Goal: Task Accomplishment & Management: Manage account settings

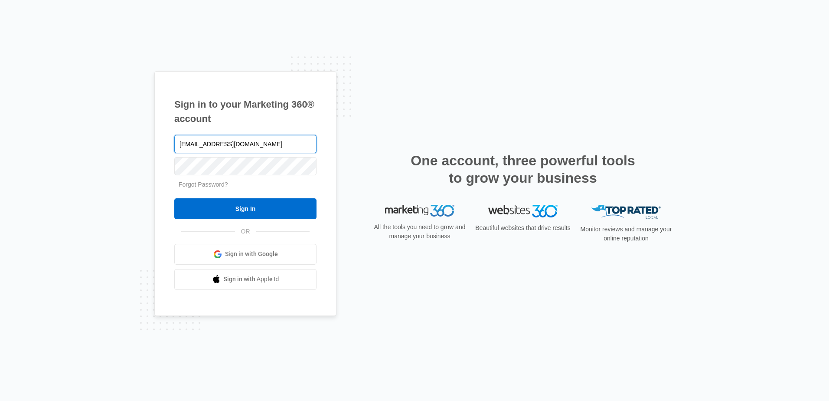
click at [212, 142] on input "admin@hotmail.com" at bounding box center [245, 144] width 142 height 18
type input "[EMAIL_ADDRESS][DOMAIN_NAME]"
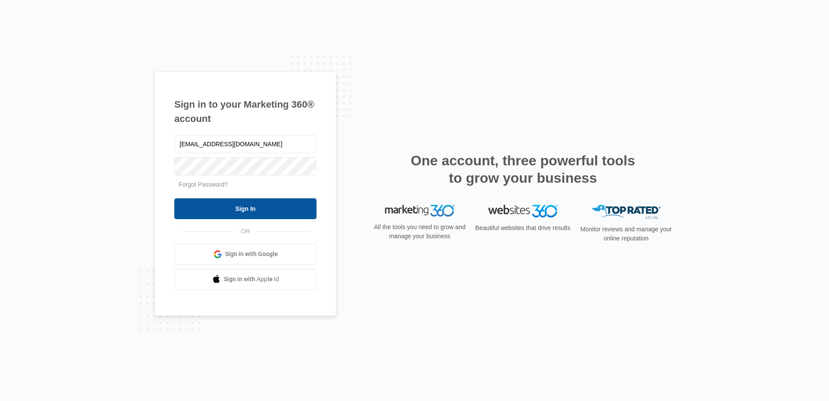
click at [232, 211] on input "Sign In" at bounding box center [245, 208] width 142 height 21
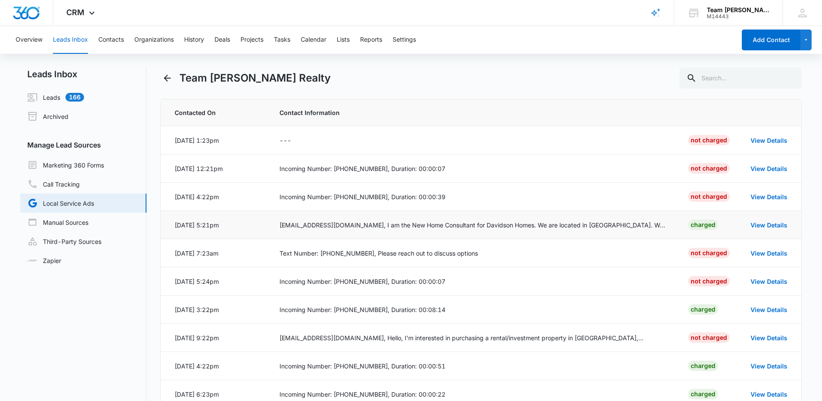
drag, startPoint x: 235, startPoint y: 226, endPoint x: 174, endPoint y: 224, distance: 61.6
click at [173, 224] on td "[DATE] 5:21pm" at bounding box center [215, 225] width 108 height 28
drag, startPoint x: 174, startPoint y: 224, endPoint x: 179, endPoint y: 223, distance: 4.8
copy div "[DATE] 5:21pm"
click at [762, 221] on link "View Details" at bounding box center [769, 224] width 37 height 7
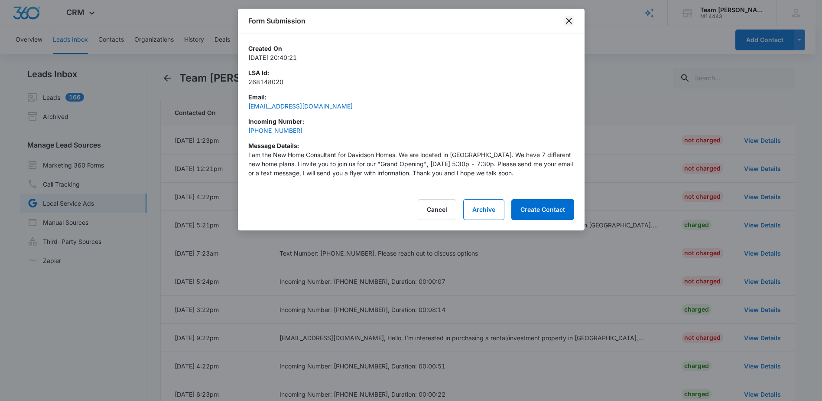
click at [570, 22] on icon "close" at bounding box center [569, 21] width 10 height 10
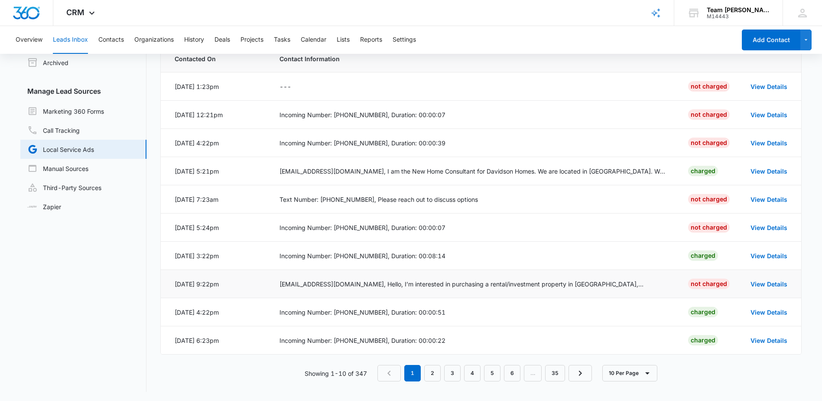
scroll to position [55, 0]
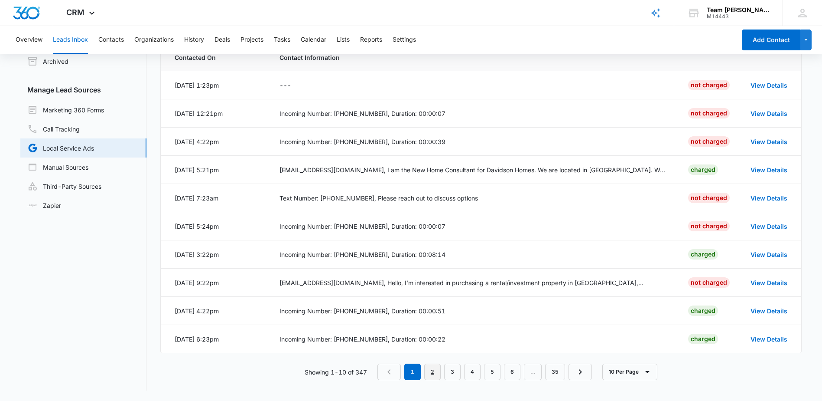
click at [435, 370] on link "2" at bounding box center [432, 371] width 16 height 16
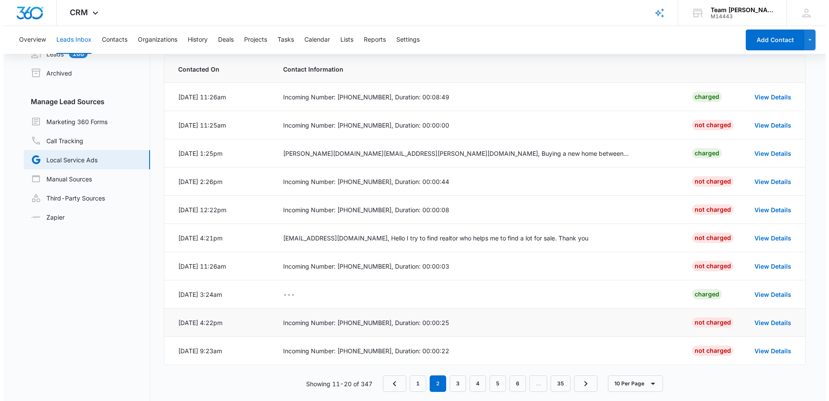
scroll to position [0, 0]
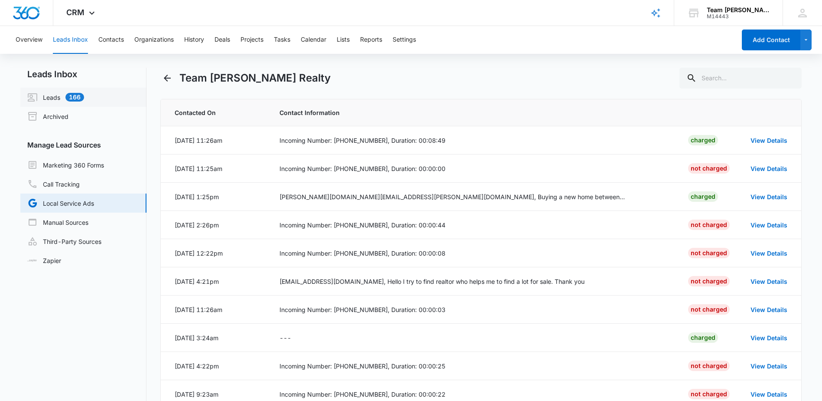
click at [56, 98] on link "Leads 166" at bounding box center [55, 97] width 57 height 10
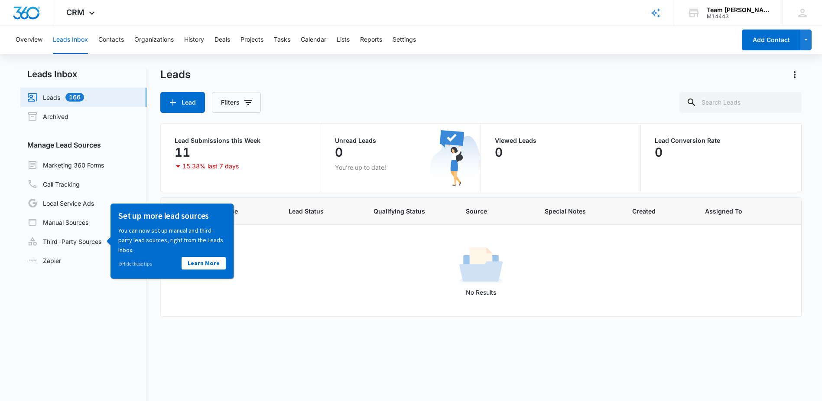
click at [324, 86] on div "Leads Lead Filters" at bounding box center [480, 90] width 641 height 45
click at [68, 201] on link "Local Service Ads" at bounding box center [60, 203] width 67 height 10
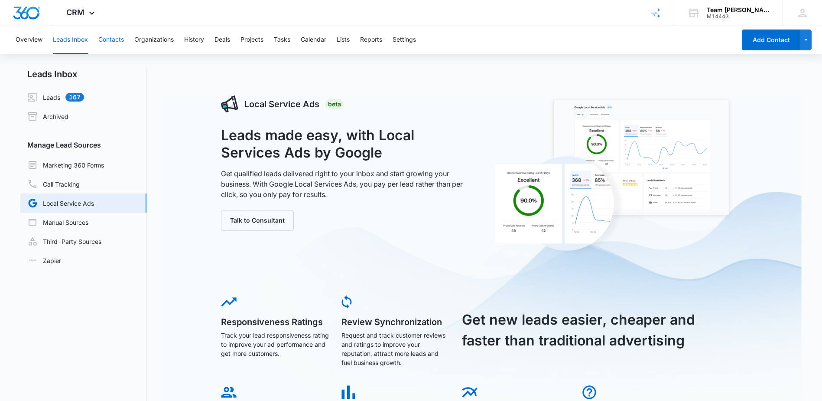
click at [113, 38] on button "Contacts" at bounding box center [111, 40] width 26 height 28
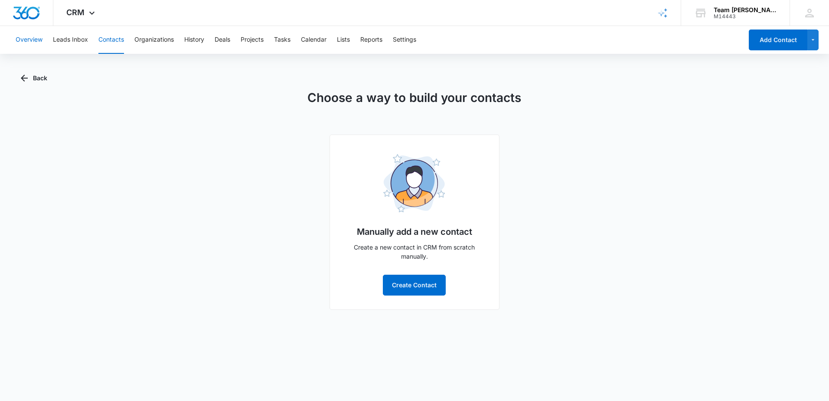
click at [36, 38] on button "Overview" at bounding box center [29, 40] width 27 height 28
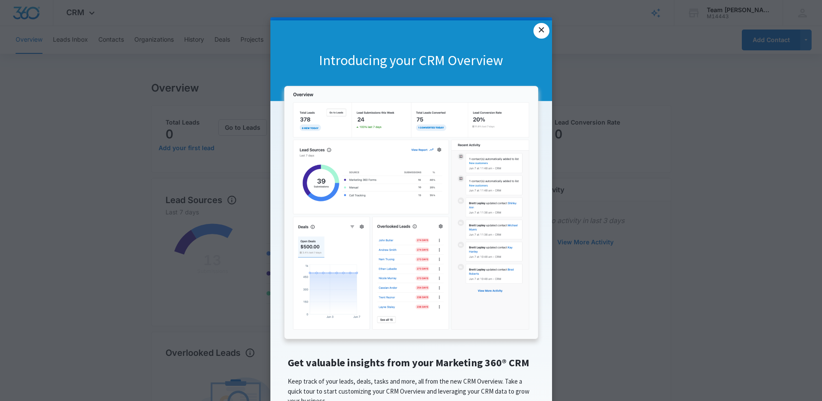
click at [534, 30] on link "×" at bounding box center [542, 31] width 16 height 16
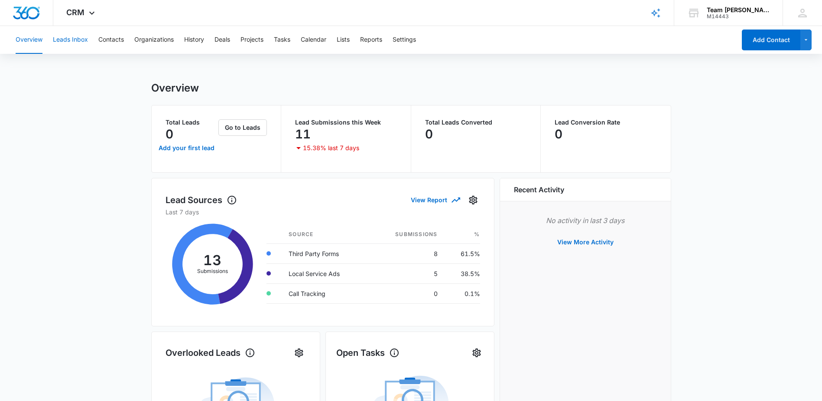
click at [65, 38] on button "Leads Inbox" at bounding box center [70, 40] width 35 height 28
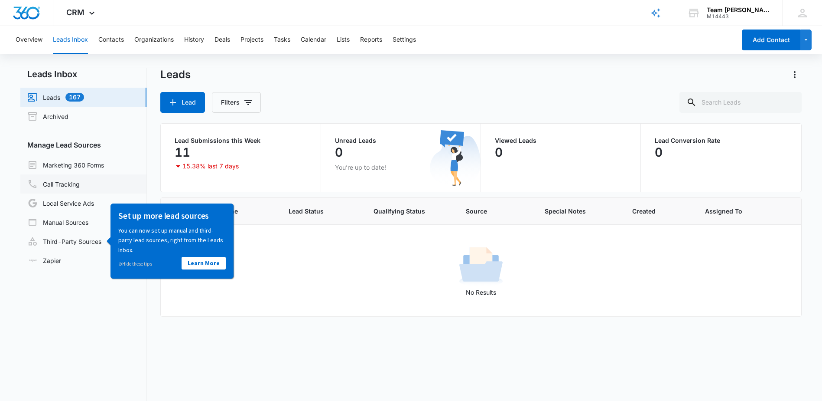
click at [59, 183] on link "Call Tracking" at bounding box center [53, 184] width 52 height 10
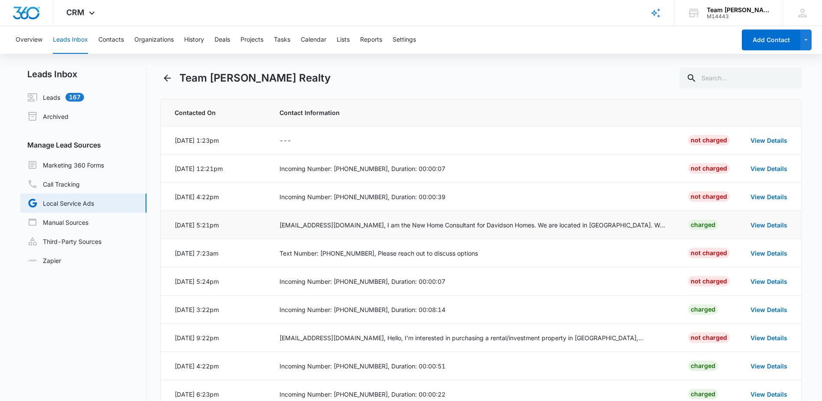
drag, startPoint x: 241, startPoint y: 226, endPoint x: 171, endPoint y: 222, distance: 70.3
click at [171, 222] on td "[DATE] 5:21pm" at bounding box center [215, 225] width 108 height 28
drag, startPoint x: 171, startPoint y: 222, endPoint x: 180, endPoint y: 223, distance: 9.1
copy div "[DATE] 5:21pm"
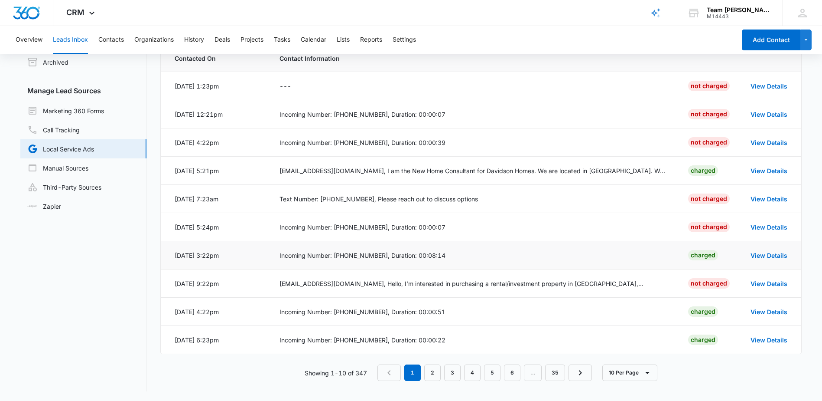
scroll to position [55, 0]
